Goal: Navigation & Orientation: Find specific page/section

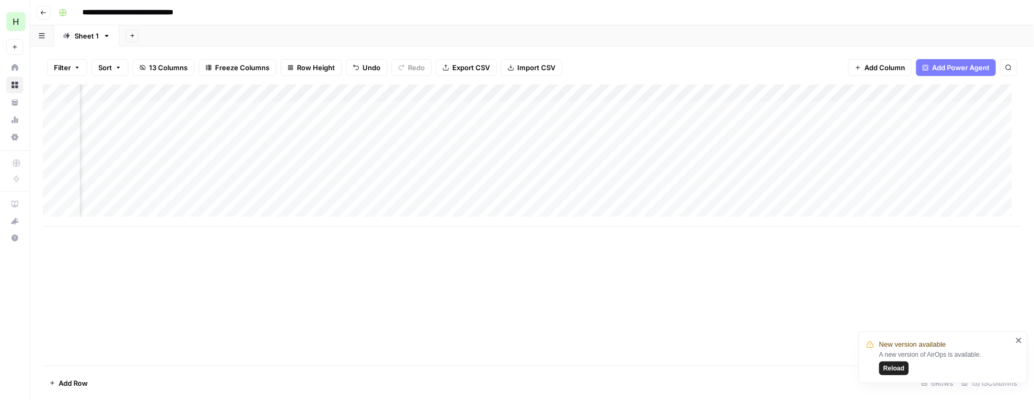
scroll to position [0, 571]
